Goal: Navigation & Orientation: Find specific page/section

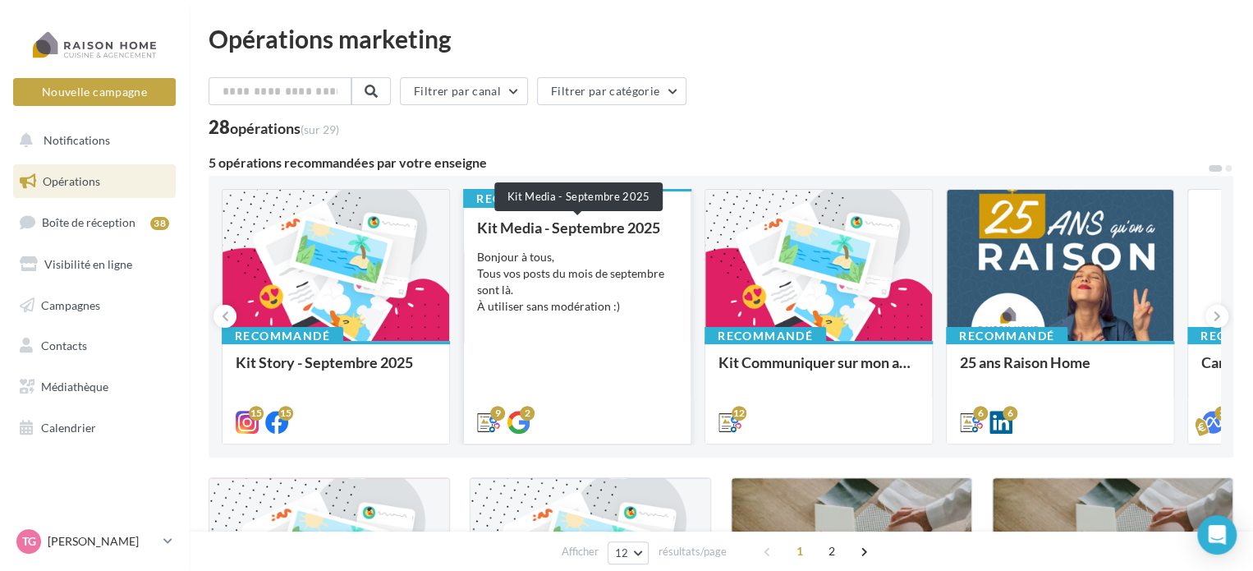
click at [580, 229] on div "Kit Media - Septembre 2025" at bounding box center [577, 227] width 200 height 16
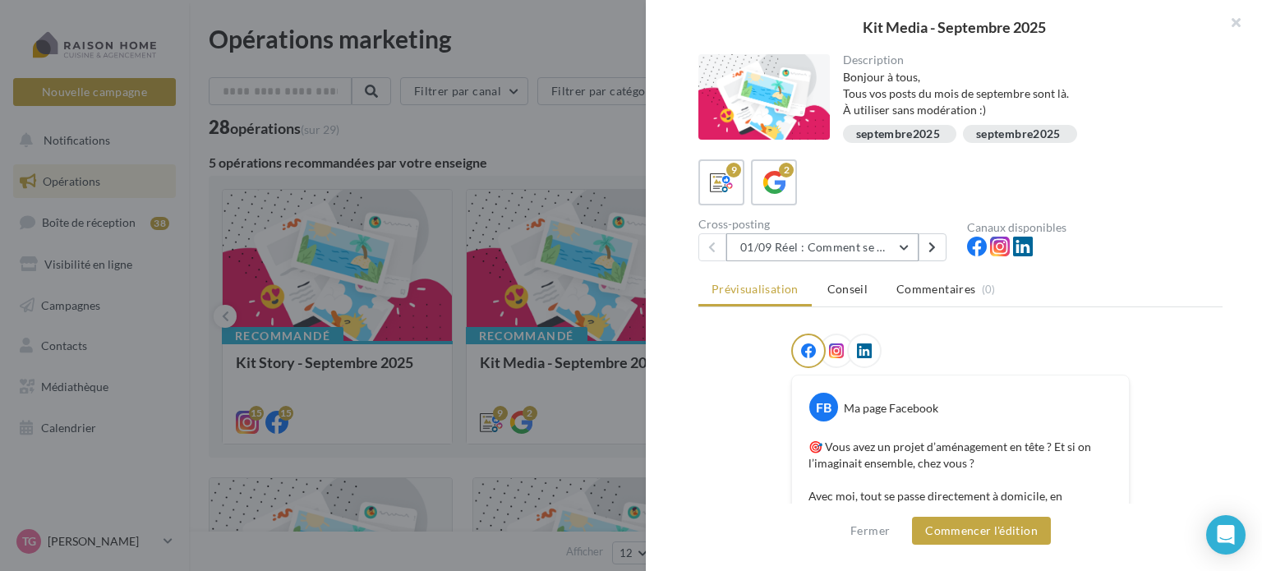
click at [904, 242] on button "01/09 Réel : Comment se passe un projet Raison Home ?" at bounding box center [822, 247] width 192 height 28
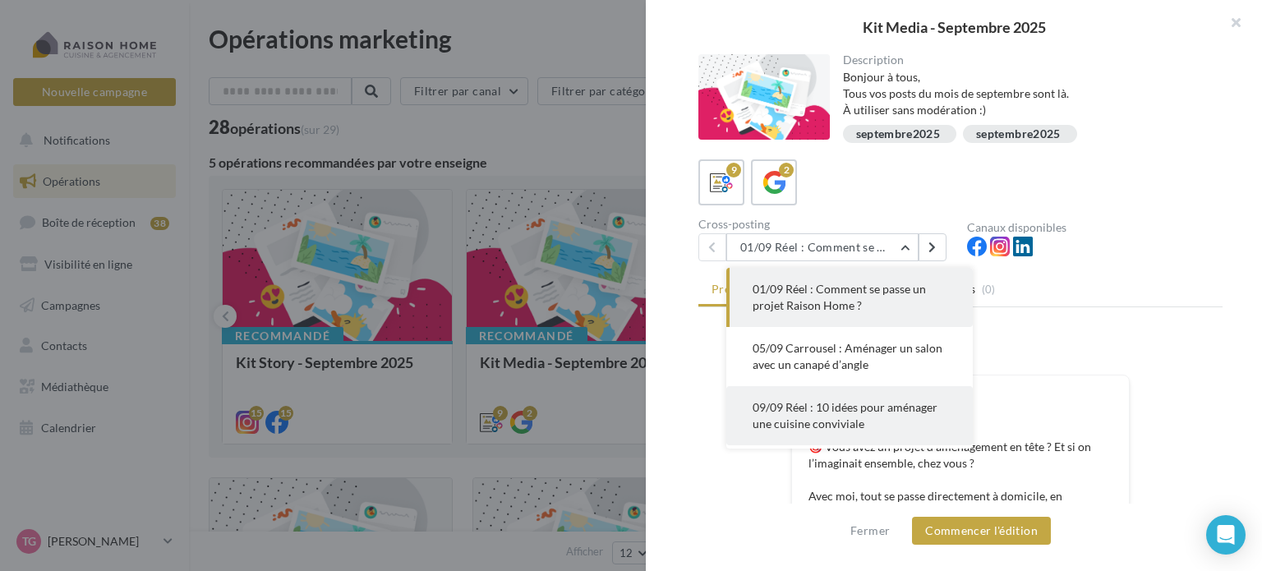
click at [802, 409] on span "09/09 Réel : 10 idées pour aménager une cuisine conviviale" at bounding box center [844, 415] width 185 height 30
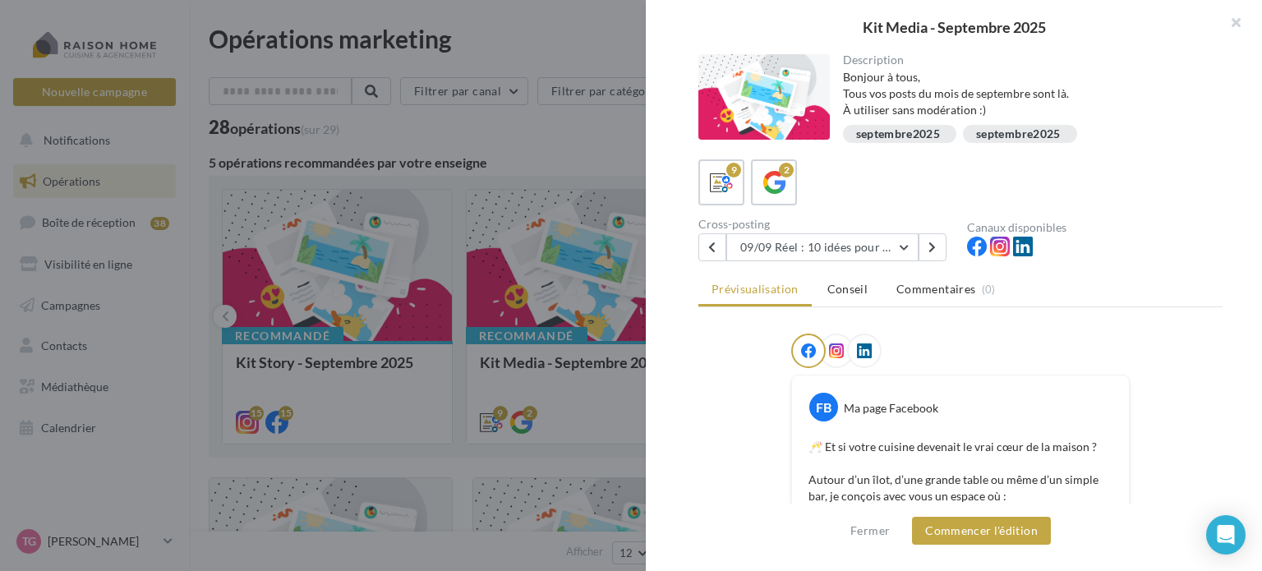
click at [522, 131] on div at bounding box center [631, 285] width 1262 height 571
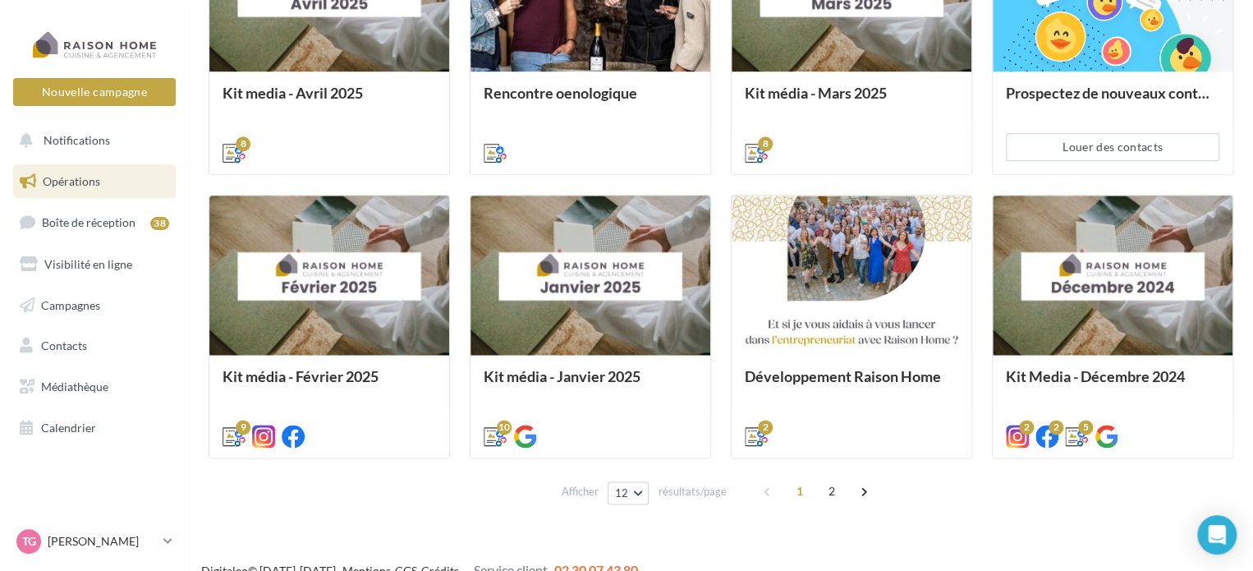
scroll to position [873, 0]
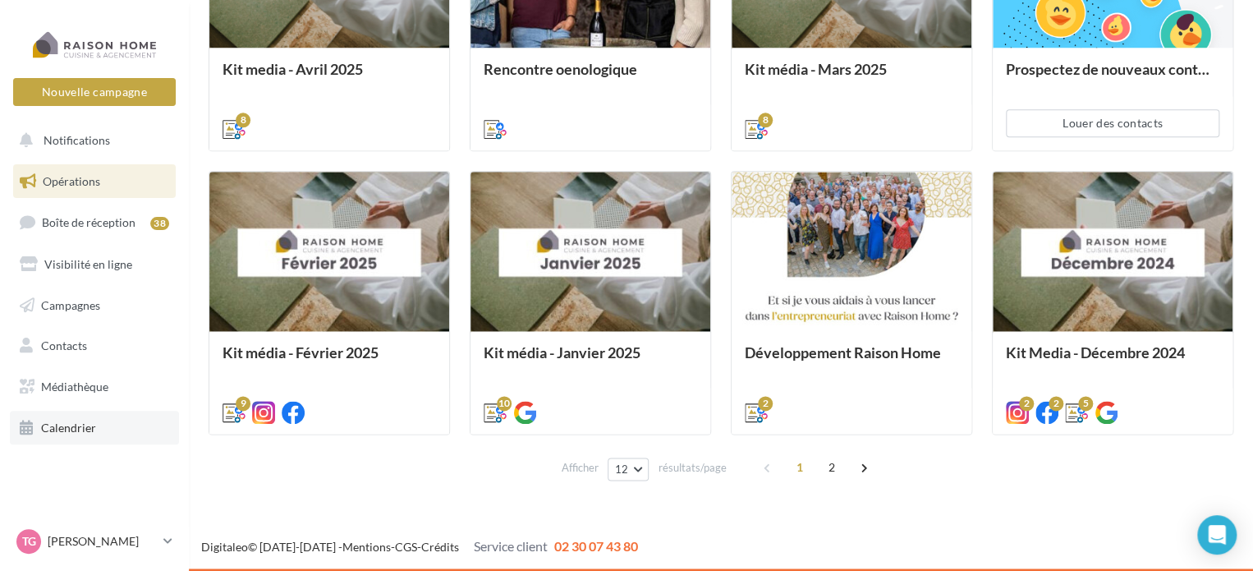
click at [77, 423] on span "Calendrier" at bounding box center [68, 428] width 55 height 14
